Goal: Task Accomplishment & Management: Manage account settings

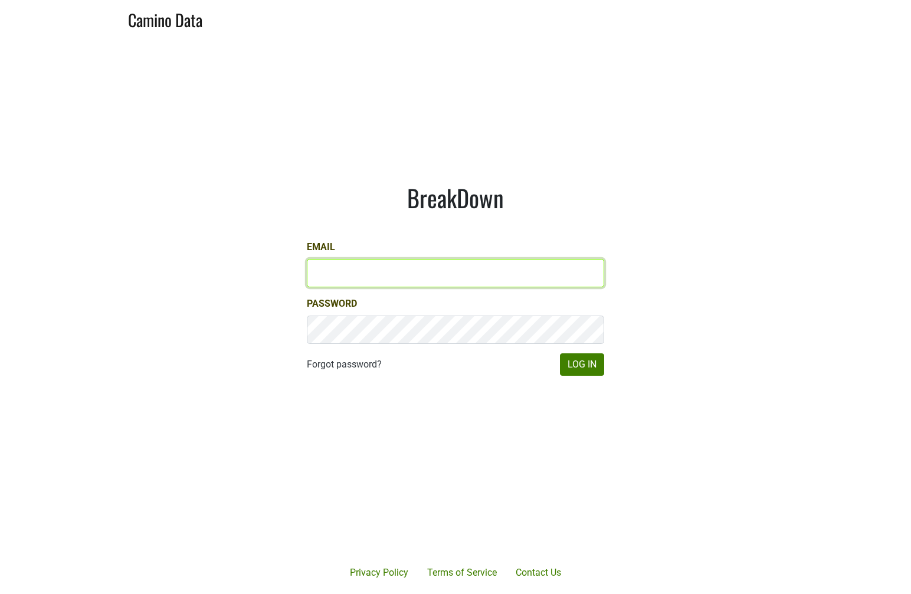
type input "marc@dumol.com"
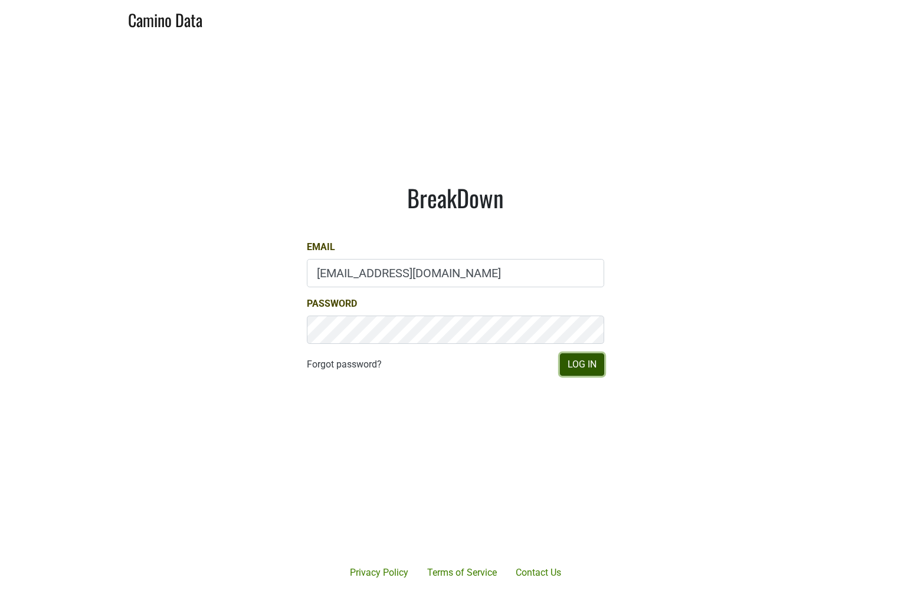
click at [575, 357] on button "Log In" at bounding box center [582, 365] width 44 height 22
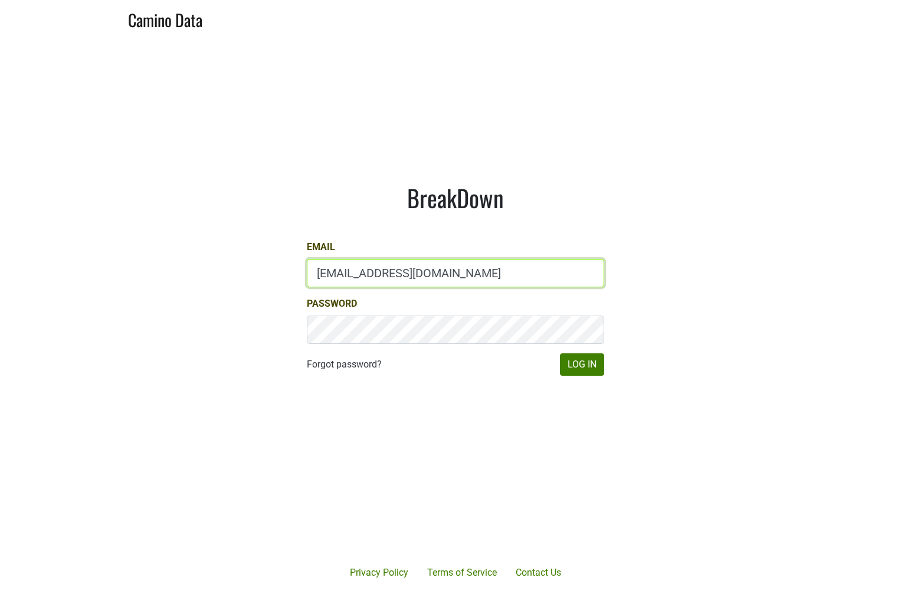
click at [361, 279] on input "[EMAIL_ADDRESS][DOMAIN_NAME]" at bounding box center [456, 273] width 298 height 28
click at [361, 279] on input "marc@dumol.com" at bounding box center [456, 273] width 298 height 28
paste input "jhusafa61@gmai"
type input "jhusafa61@gmail.com"
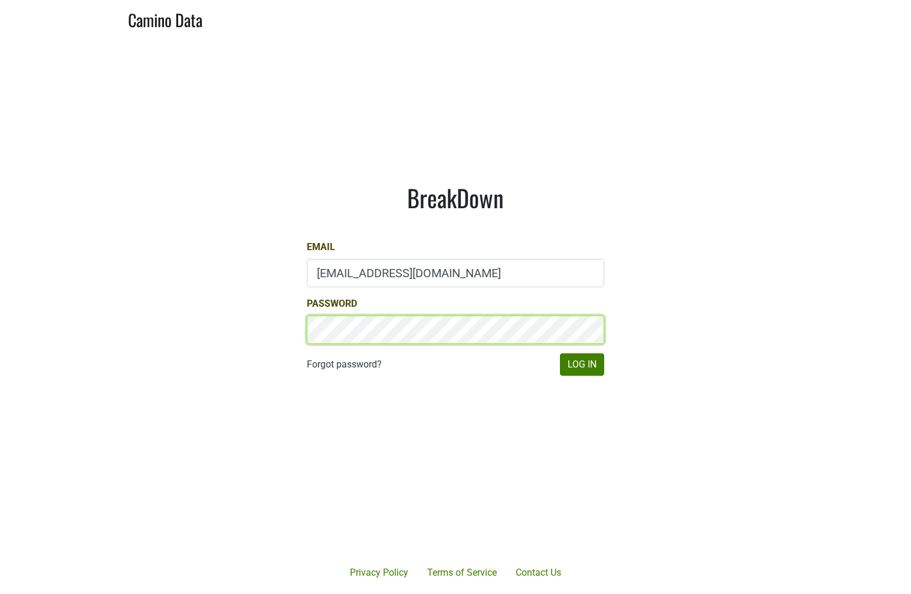
click at [560, 354] on button "Log In" at bounding box center [582, 365] width 44 height 22
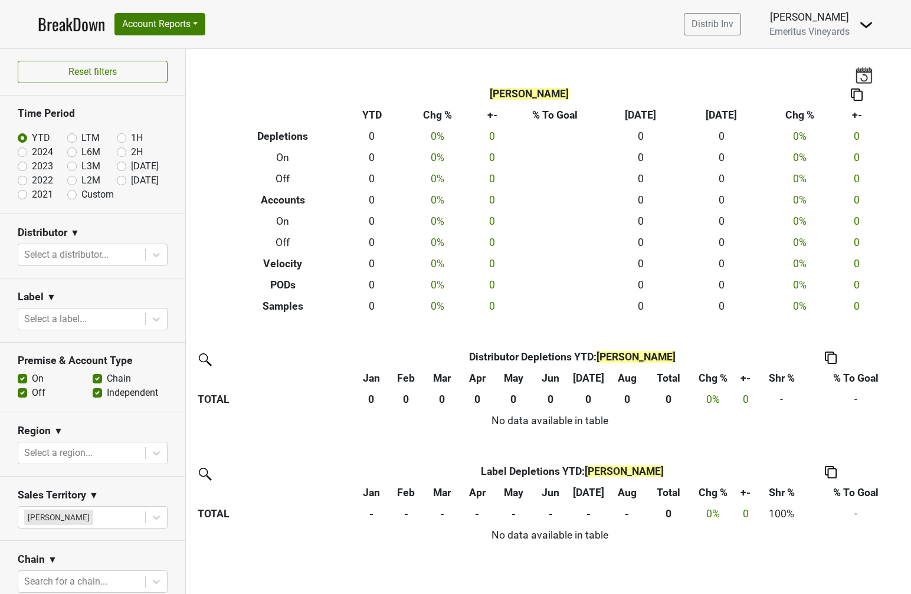
click at [870, 25] on img at bounding box center [867, 25] width 14 height 14
click at [838, 69] on link "Logout" at bounding box center [826, 66] width 93 height 19
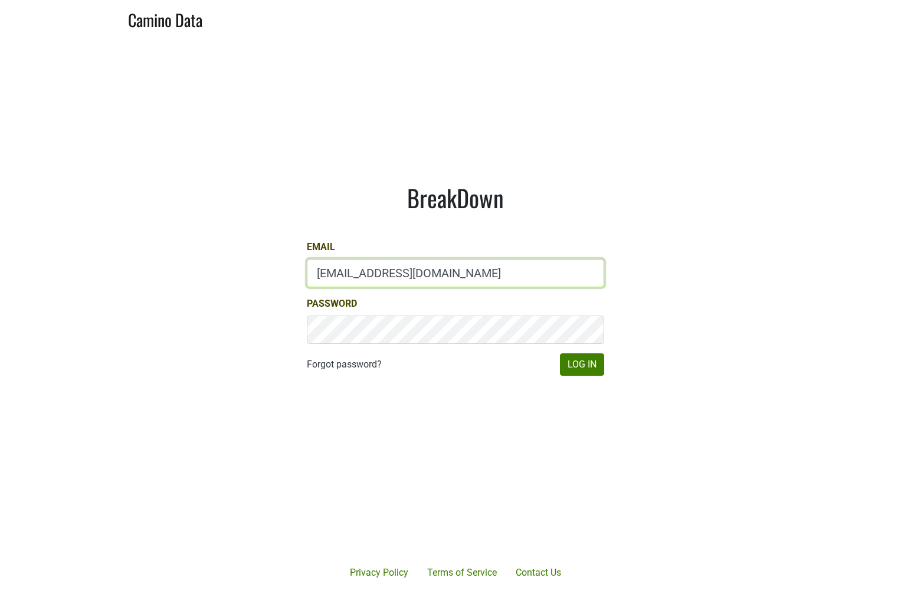
click at [394, 274] on input "[EMAIL_ADDRESS][DOMAIN_NAME]" at bounding box center [456, 273] width 298 height 28
click at [394, 274] on input "marc@dumol.com" at bounding box center [456, 273] width 298 height 28
paste input "usafa61@gmail.com"
type input "jhusafa61@gmail.com"
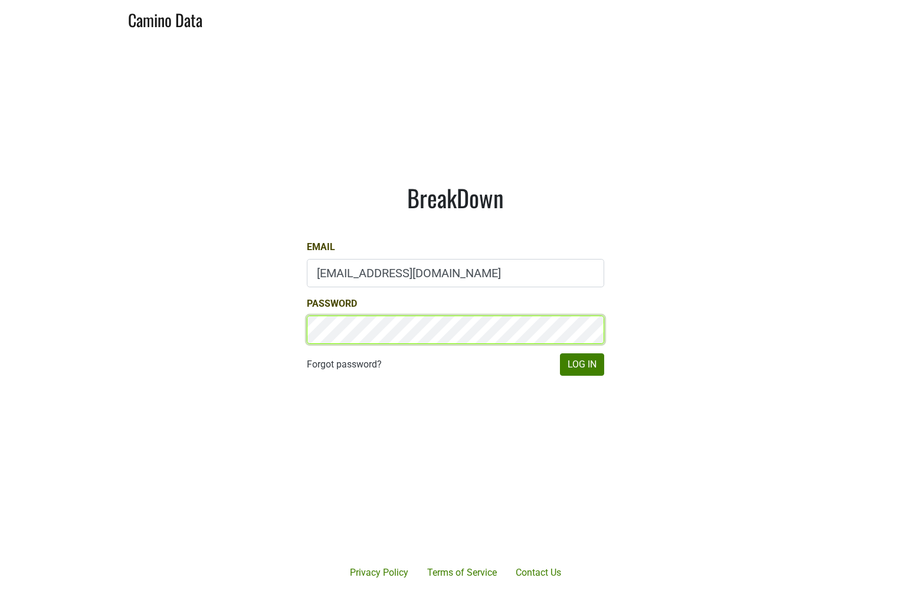
click at [560, 354] on button "Log In" at bounding box center [582, 365] width 44 height 22
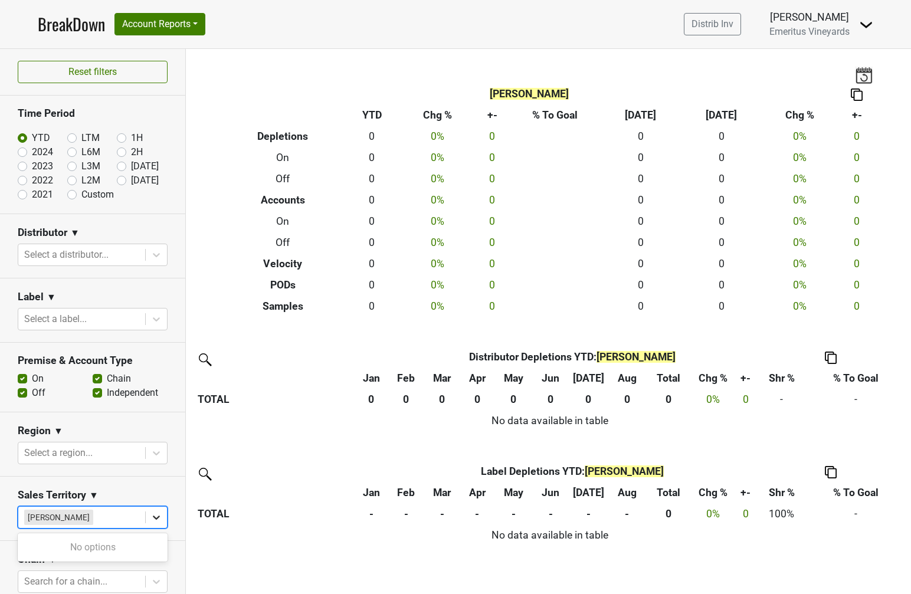
click at [153, 521] on icon at bounding box center [157, 518] width 12 height 12
click at [149, 454] on div at bounding box center [156, 453] width 21 height 21
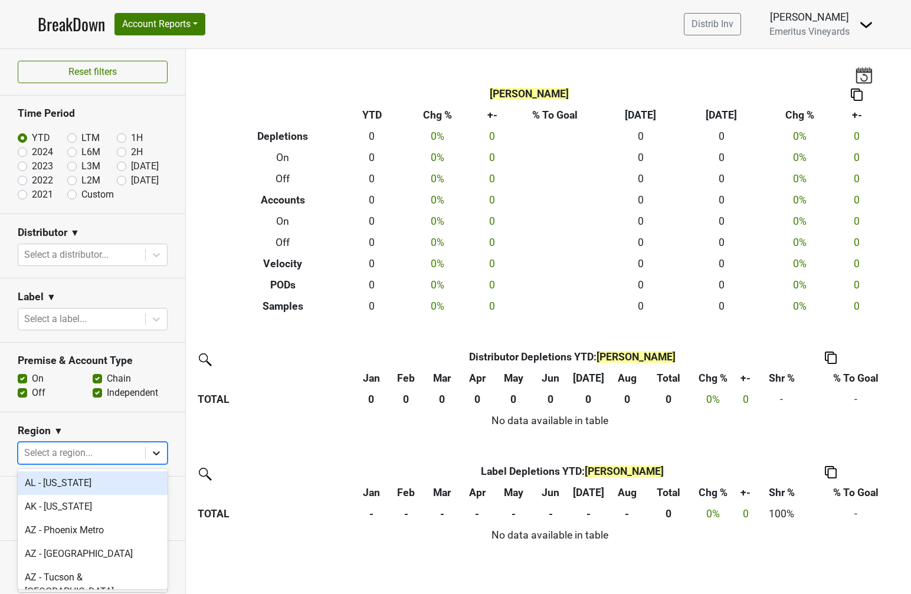
click at [149, 454] on div at bounding box center [156, 453] width 21 height 21
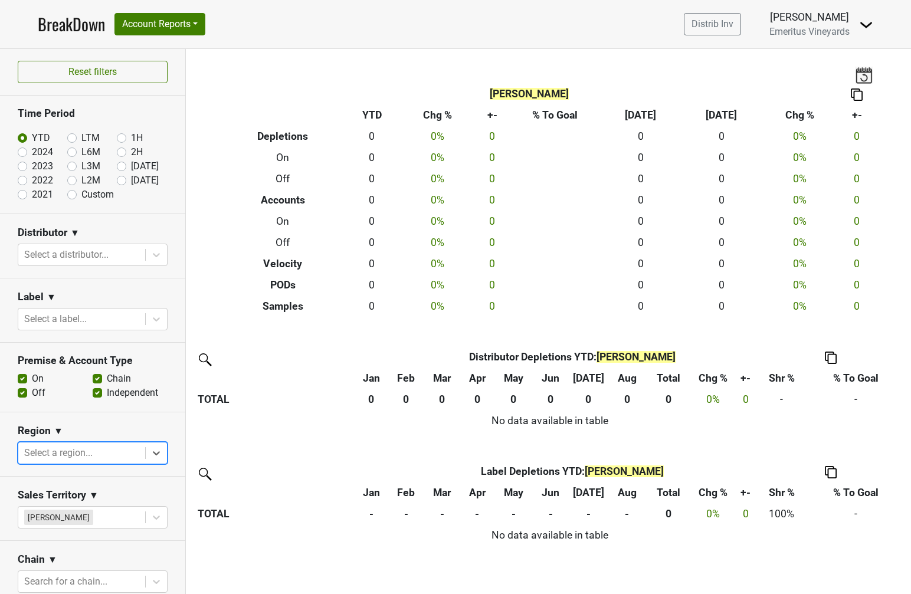
click at [149, 420] on section "Region ▼ Select is focused ,type to refine list, press Down to open the menu, p…" at bounding box center [92, 445] width 185 height 64
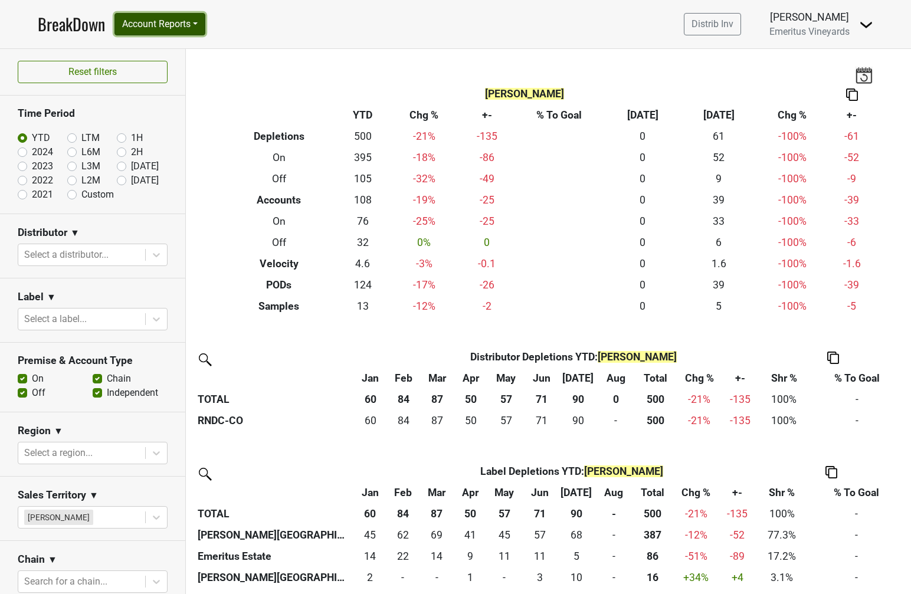
click at [196, 19] on button "Account Reports" at bounding box center [160, 24] width 91 height 22
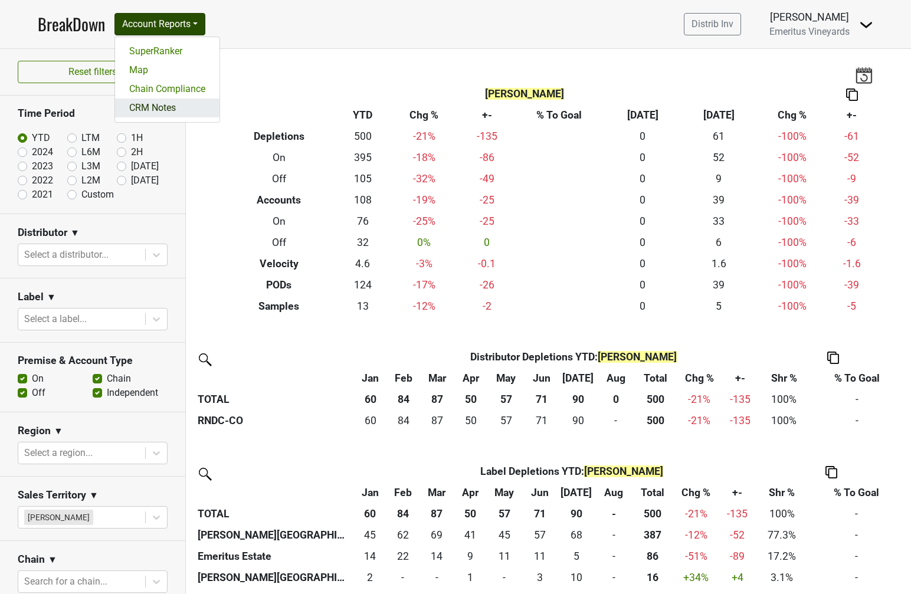
click at [171, 115] on link "CRM Notes" at bounding box center [167, 108] width 104 height 19
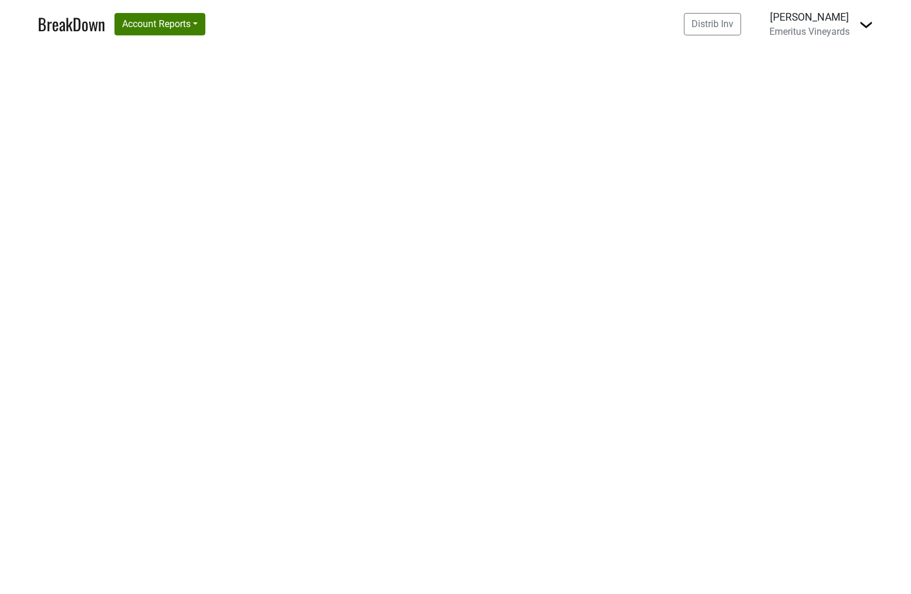
select select "CO"
